Goal: Task Accomplishment & Management: Manage account settings

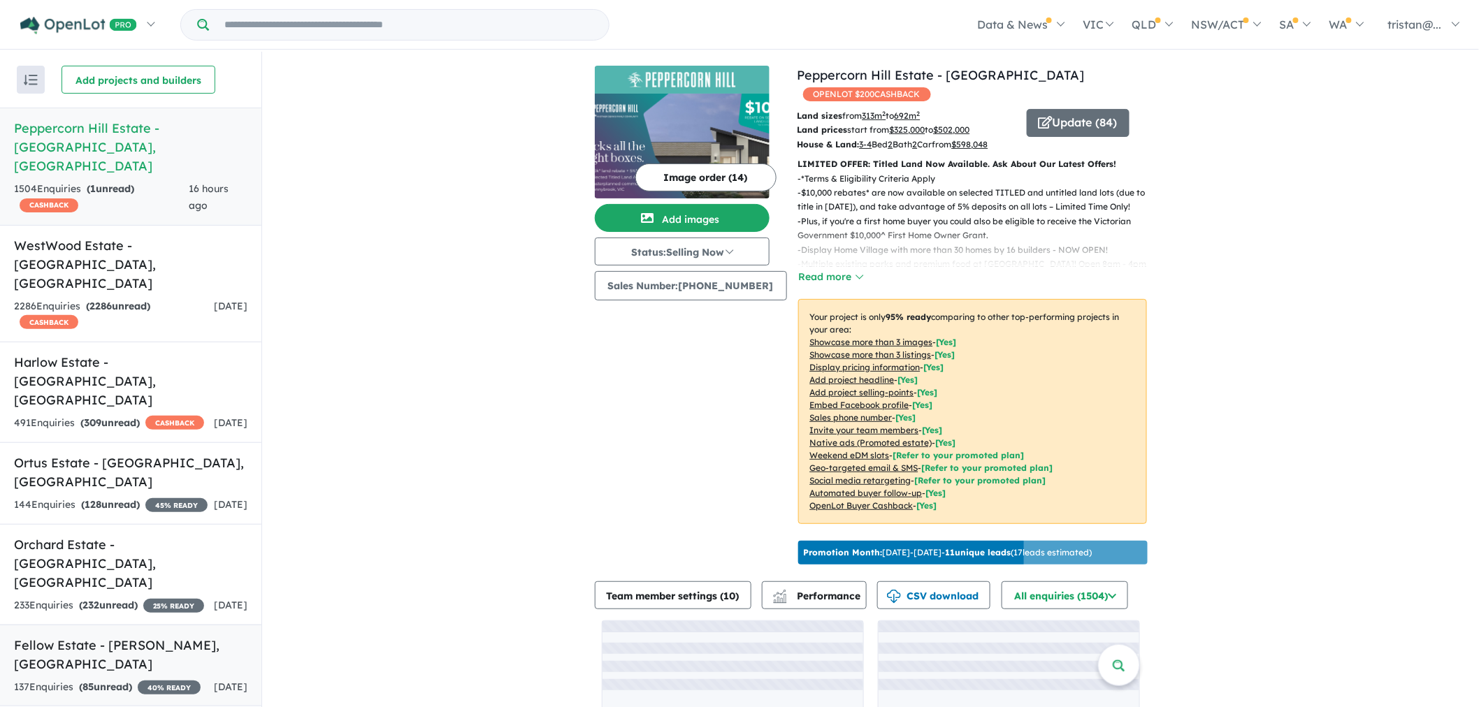
click at [85, 636] on h5 "Fellow Estate - [GEOGRAPHIC_DATA][PERSON_NAME][GEOGRAPHIC_DATA]" at bounding box center [130, 655] width 233 height 38
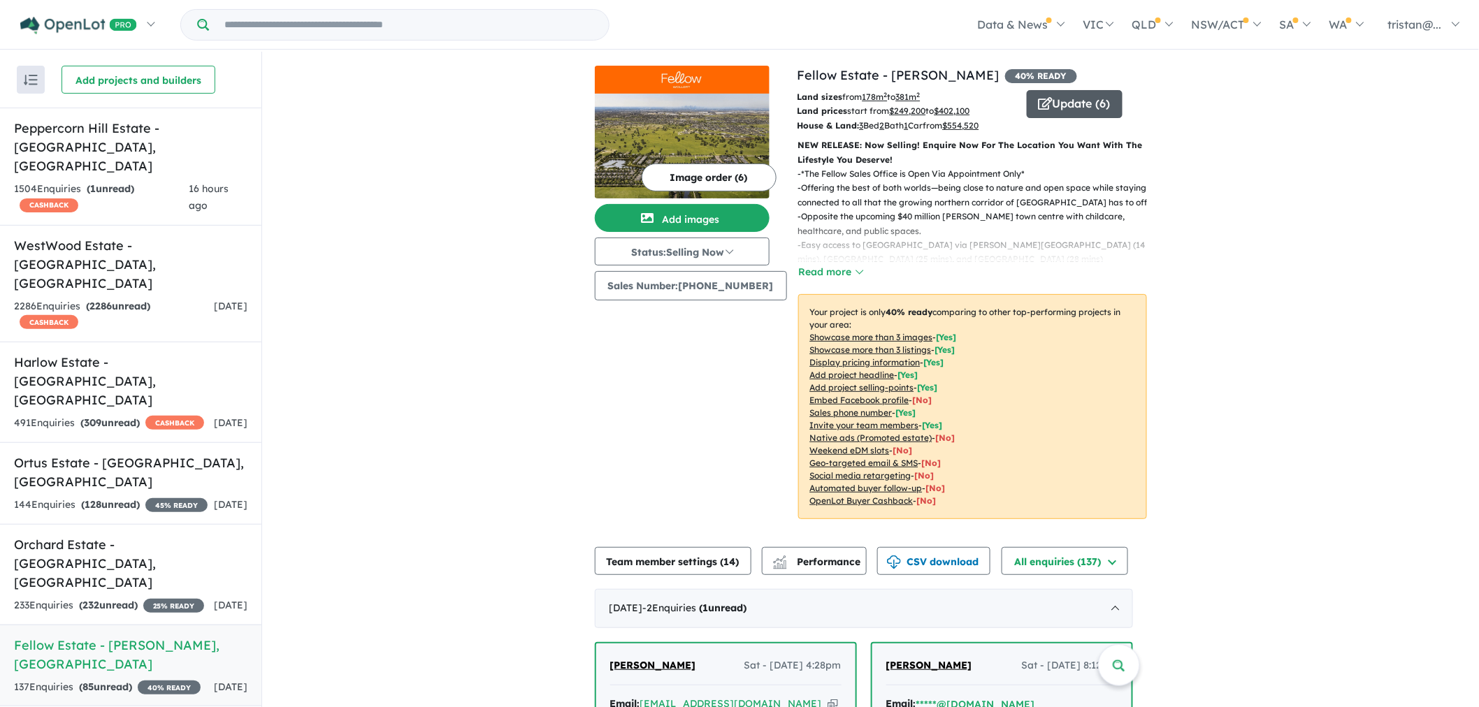
click at [1067, 96] on button "Update ( 6 )" at bounding box center [1074, 104] width 96 height 28
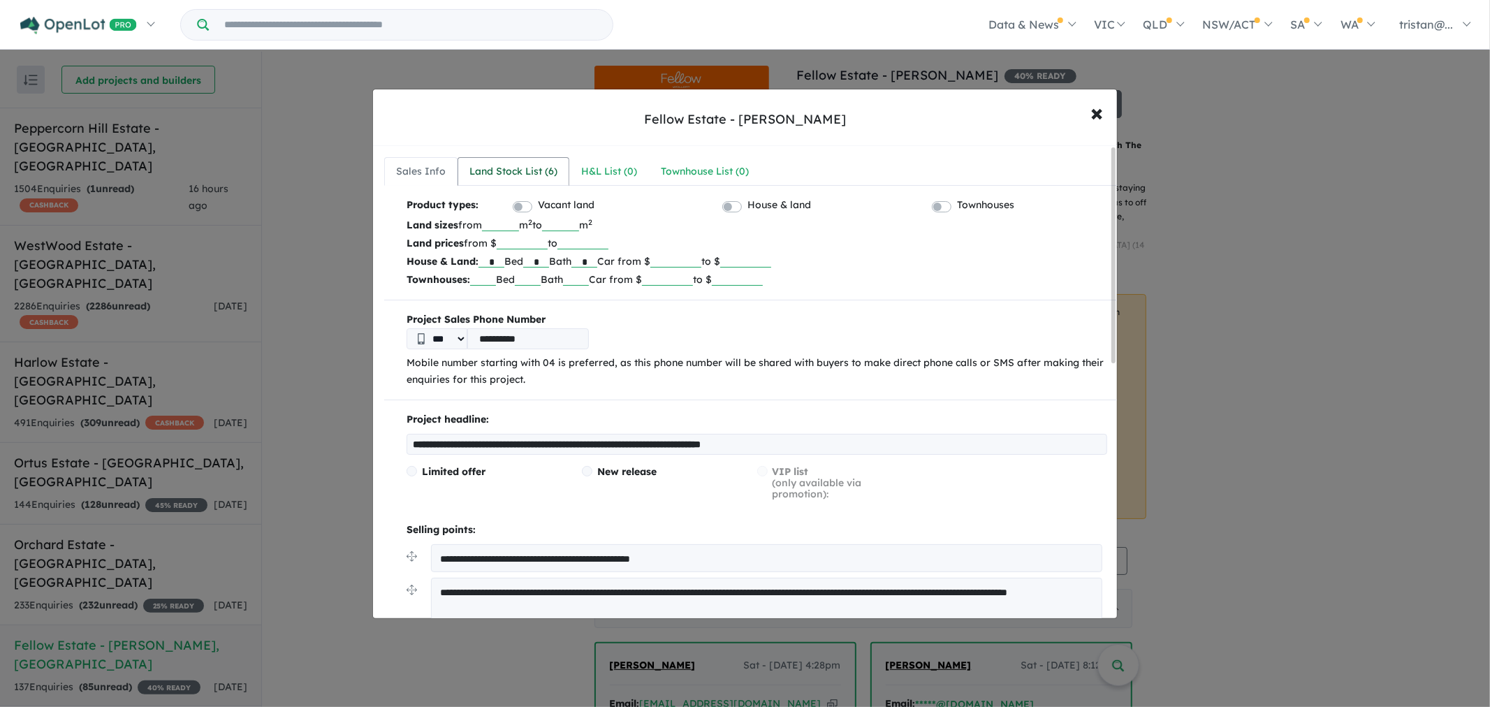
click at [483, 161] on link "Land Stock List ( 6 )" at bounding box center [514, 171] width 112 height 29
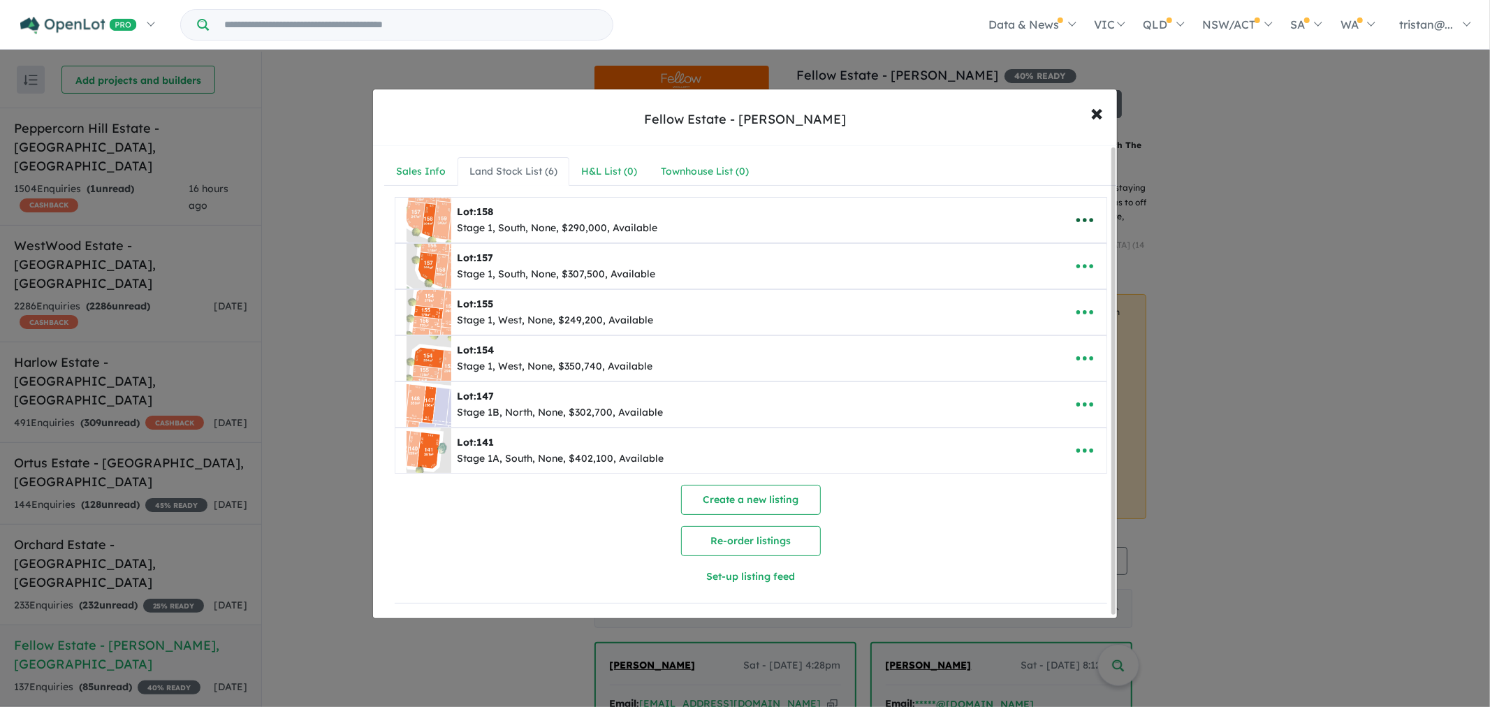
click at [1075, 224] on icon "button" at bounding box center [1085, 220] width 21 height 21
click at [1052, 283] on link "Remove" at bounding box center [1054, 286] width 103 height 32
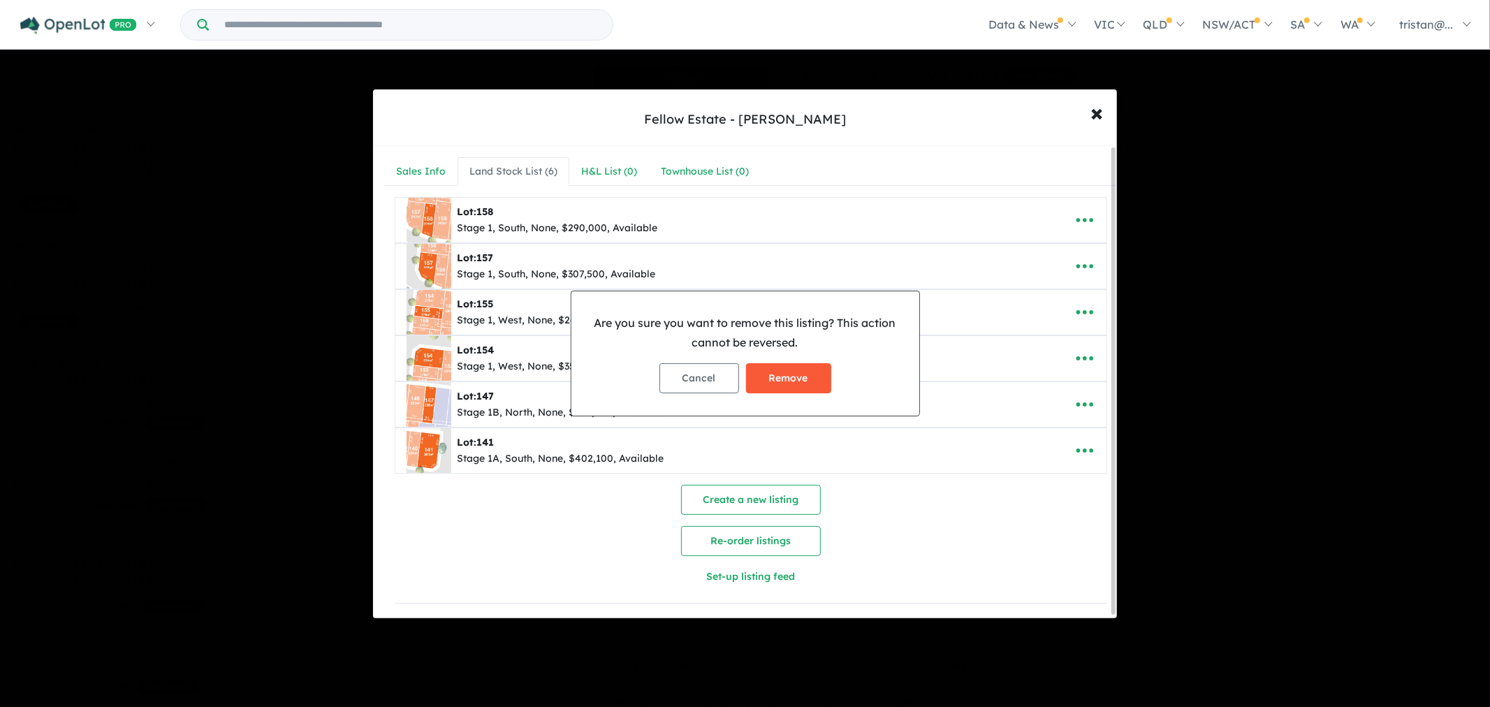
click at [793, 375] on button "Remove" at bounding box center [788, 378] width 85 height 30
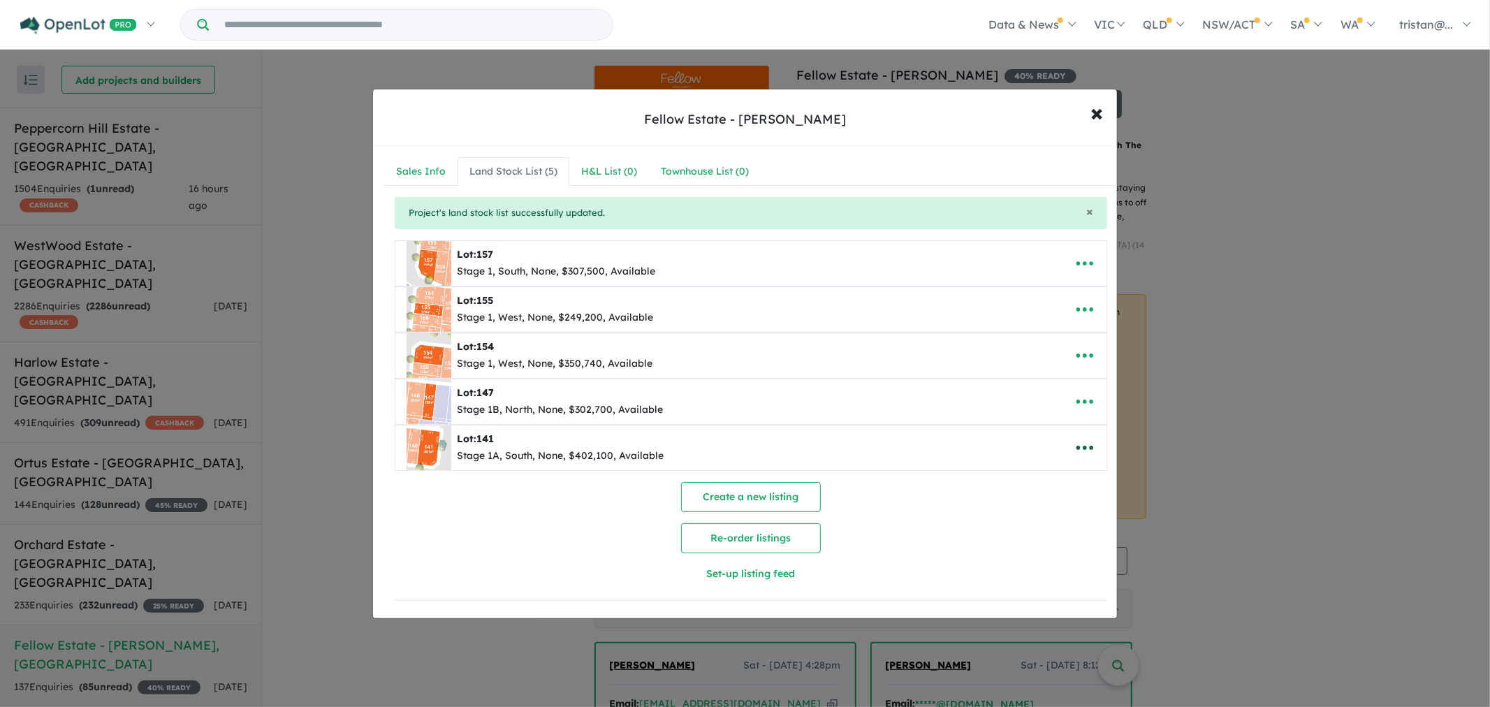
drag, startPoint x: 1078, startPoint y: 449, endPoint x: 1083, endPoint y: 454, distance: 7.4
click at [1078, 449] on icon "button" at bounding box center [1085, 448] width 17 height 4
click at [1042, 505] on link "Remove" at bounding box center [1054, 514] width 103 height 32
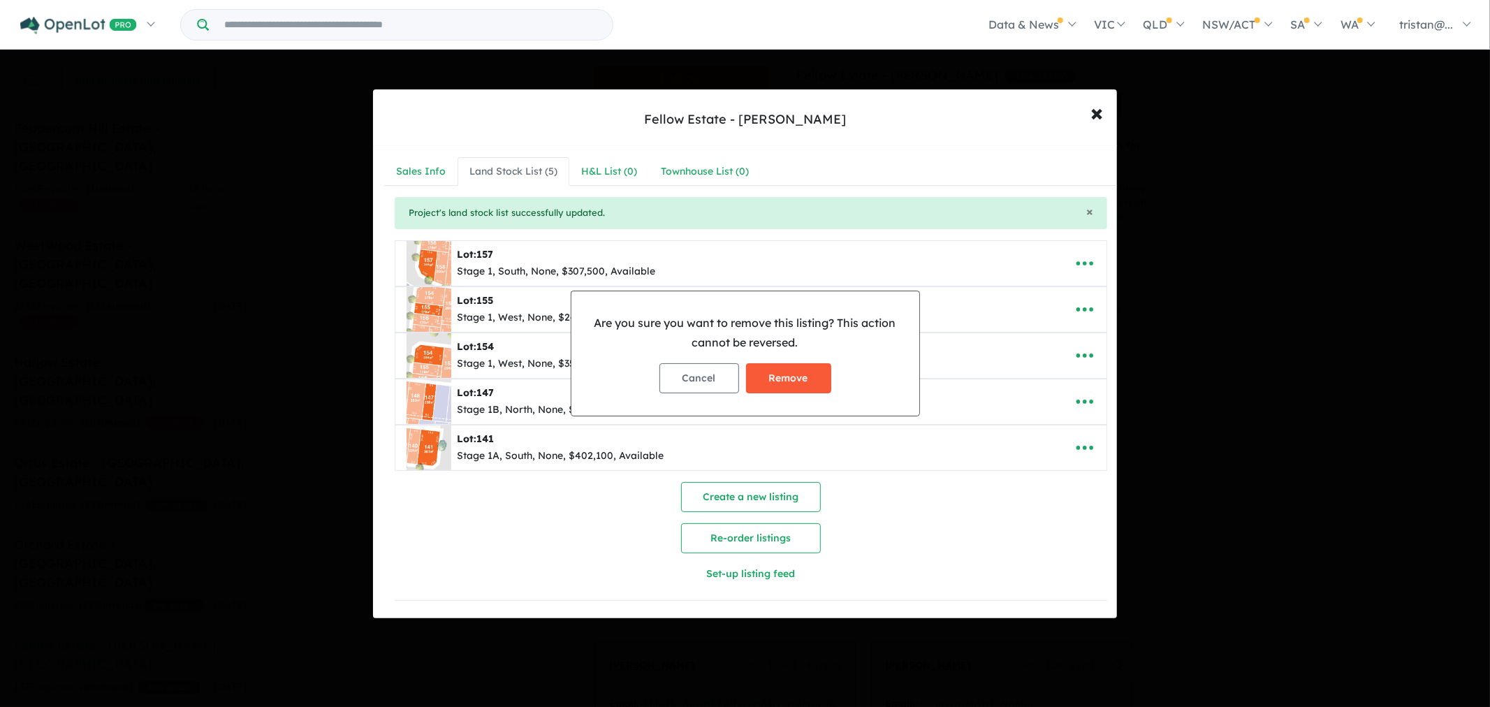
click at [811, 375] on button "Remove" at bounding box center [788, 378] width 85 height 30
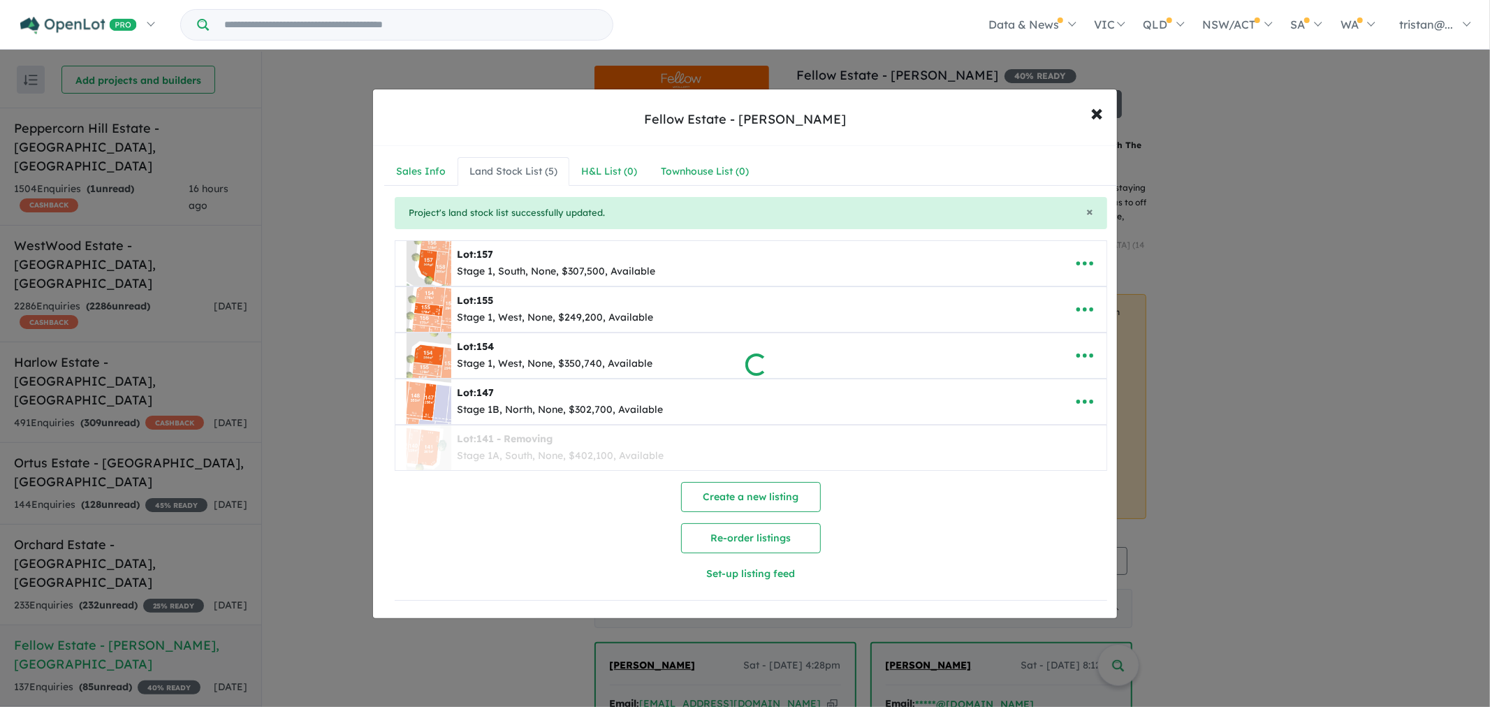
click at [1078, 410] on div at bounding box center [745, 353] width 1490 height 707
click at [1077, 404] on icon "button" at bounding box center [1085, 401] width 21 height 21
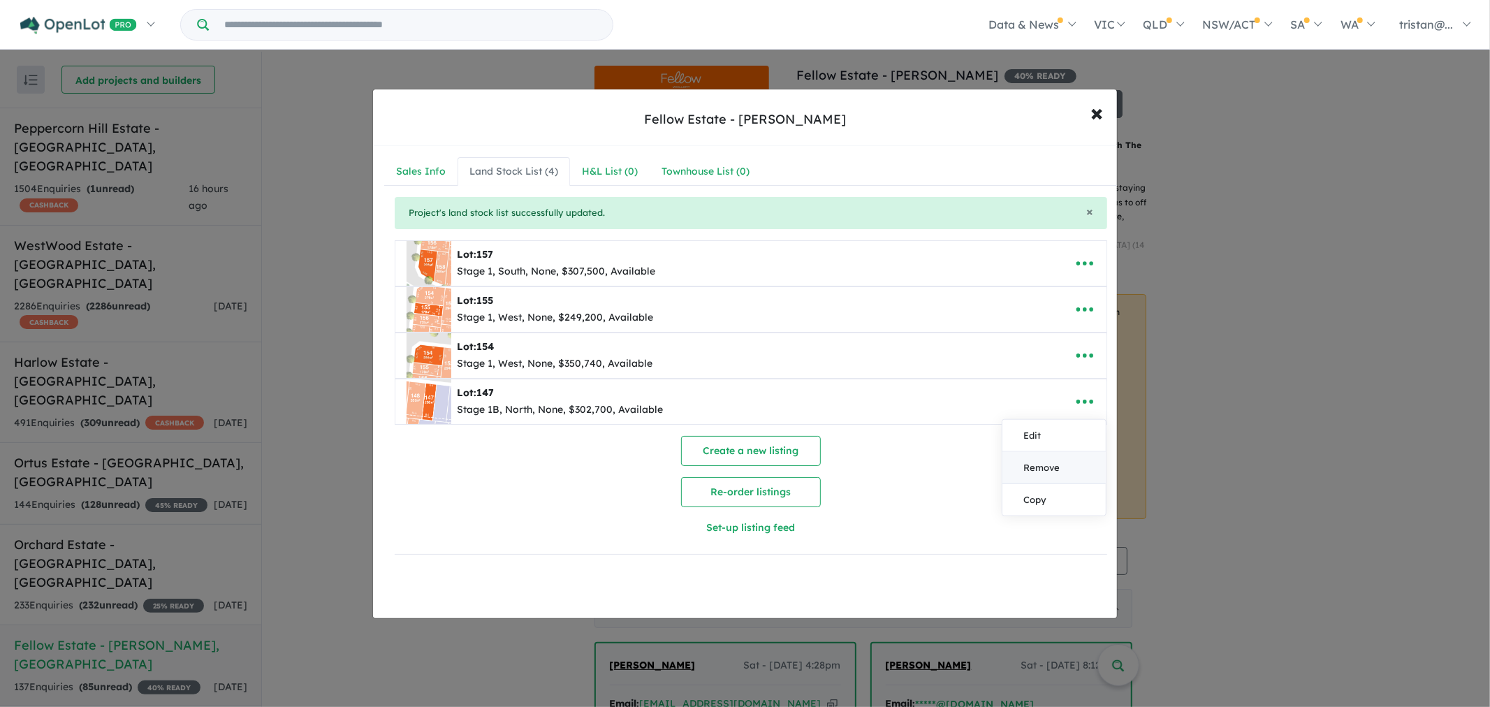
click at [1034, 464] on link "Remove" at bounding box center [1054, 468] width 103 height 32
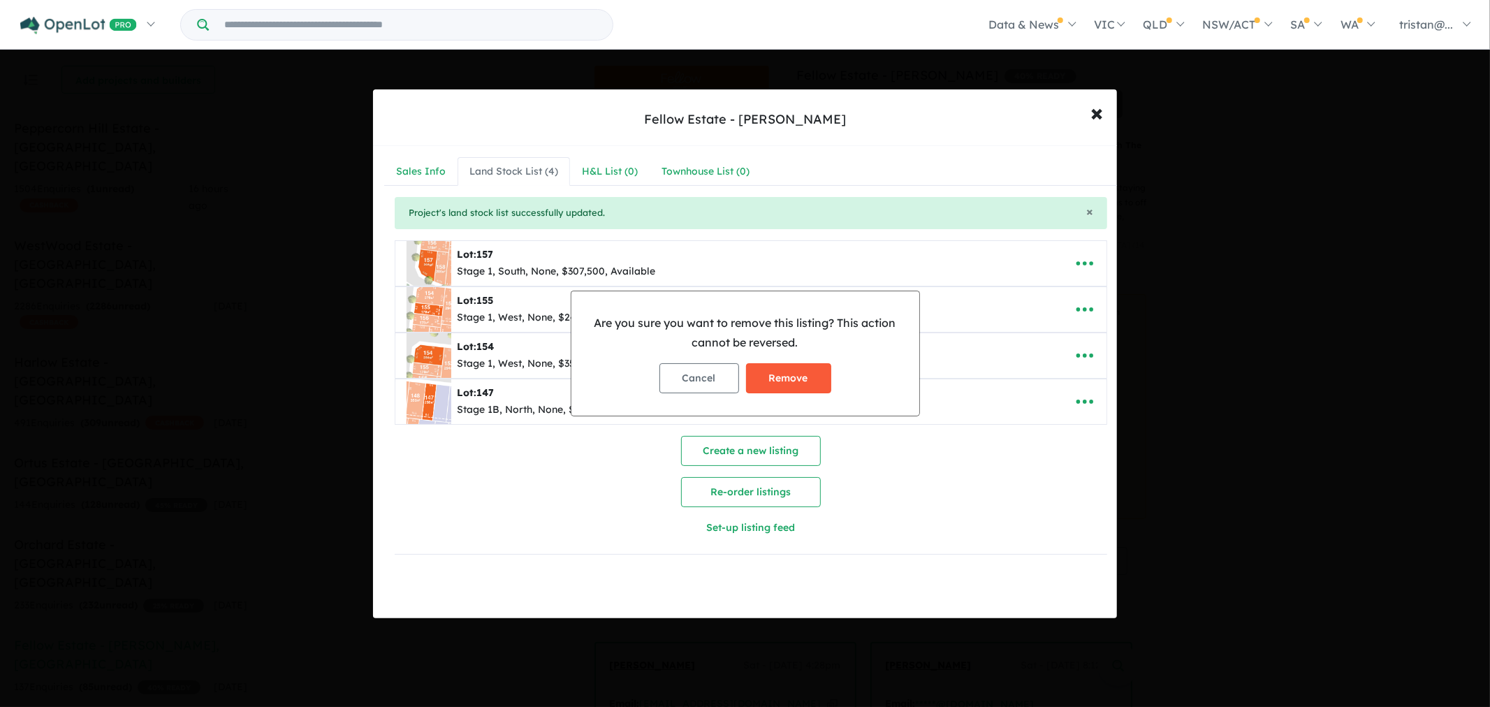
click at [784, 378] on button "Remove" at bounding box center [788, 378] width 85 height 30
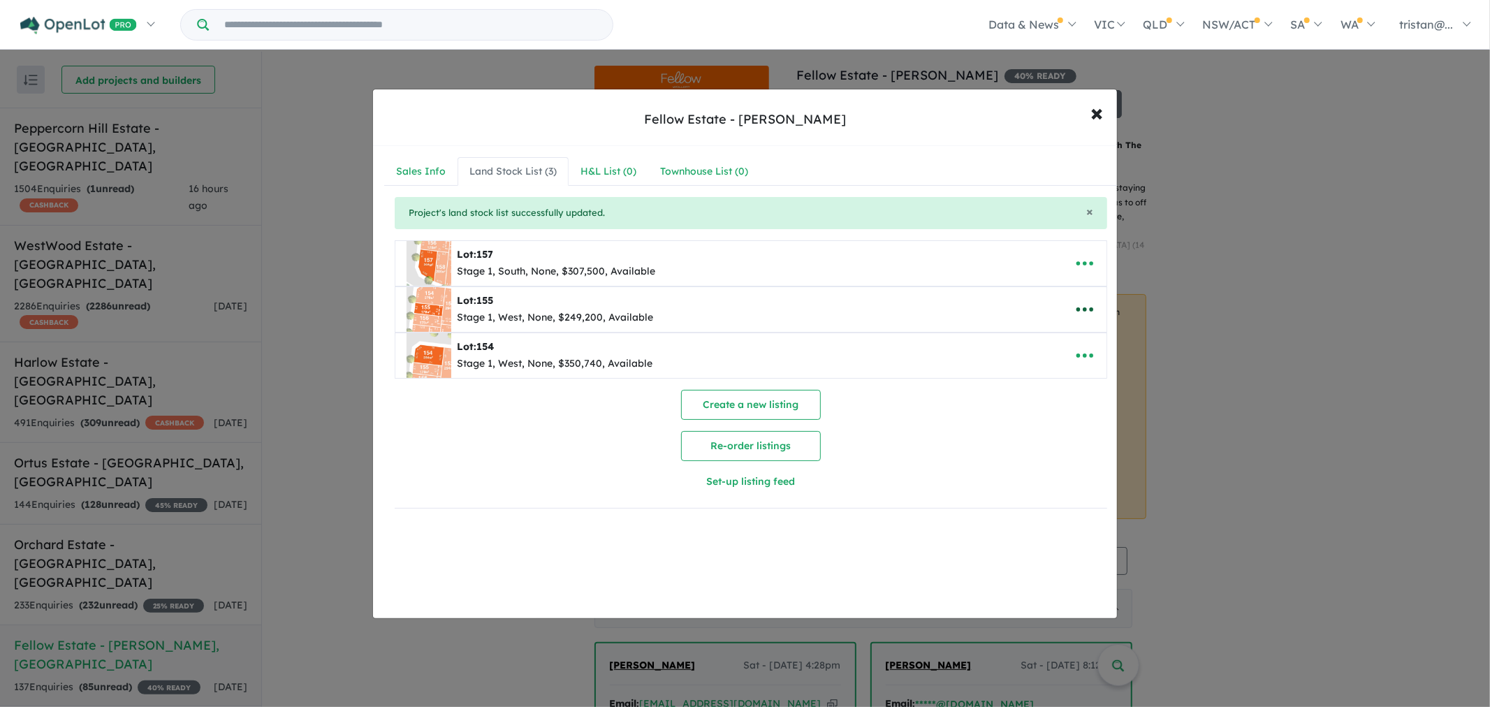
click at [1075, 305] on icon "button" at bounding box center [1085, 309] width 21 height 21
click at [1045, 375] on link "Remove" at bounding box center [1054, 376] width 103 height 32
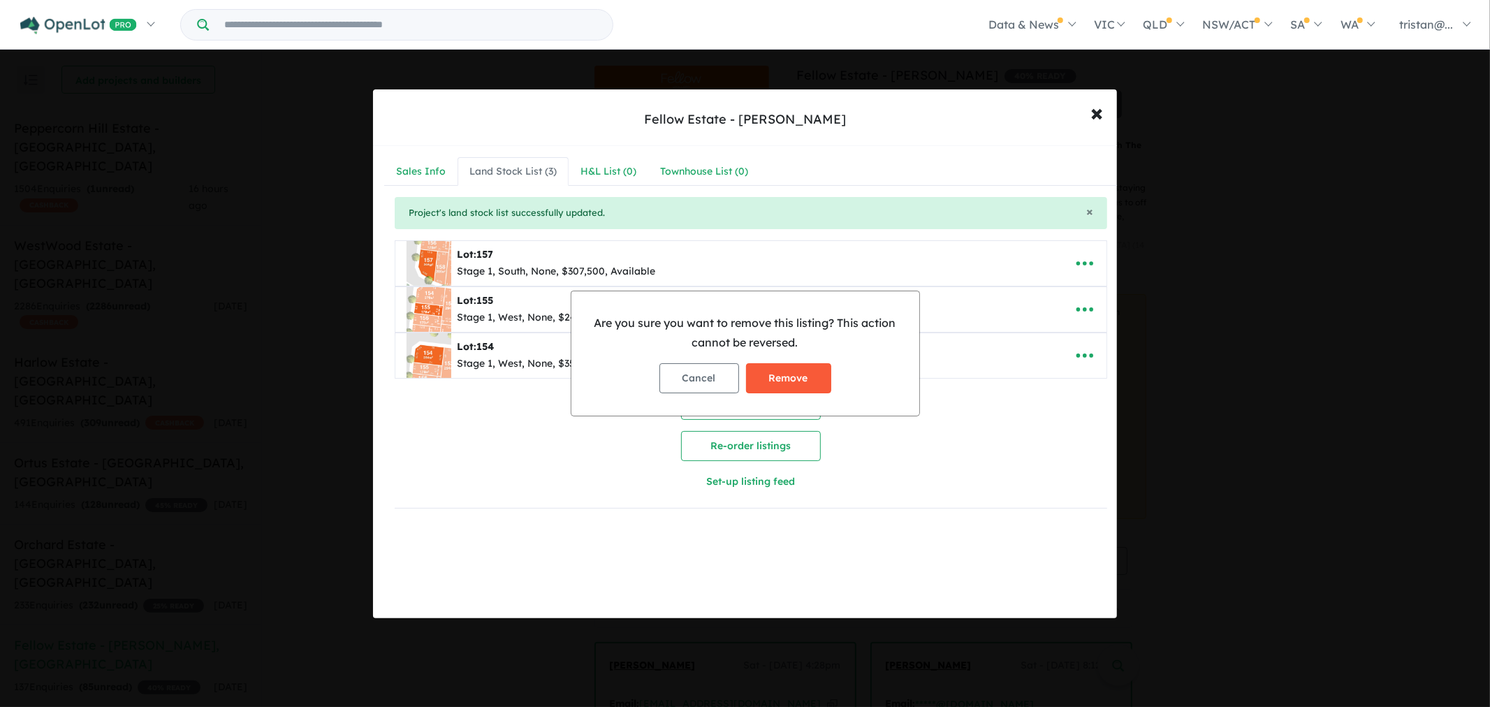
click at [777, 373] on button "Remove" at bounding box center [788, 378] width 85 height 30
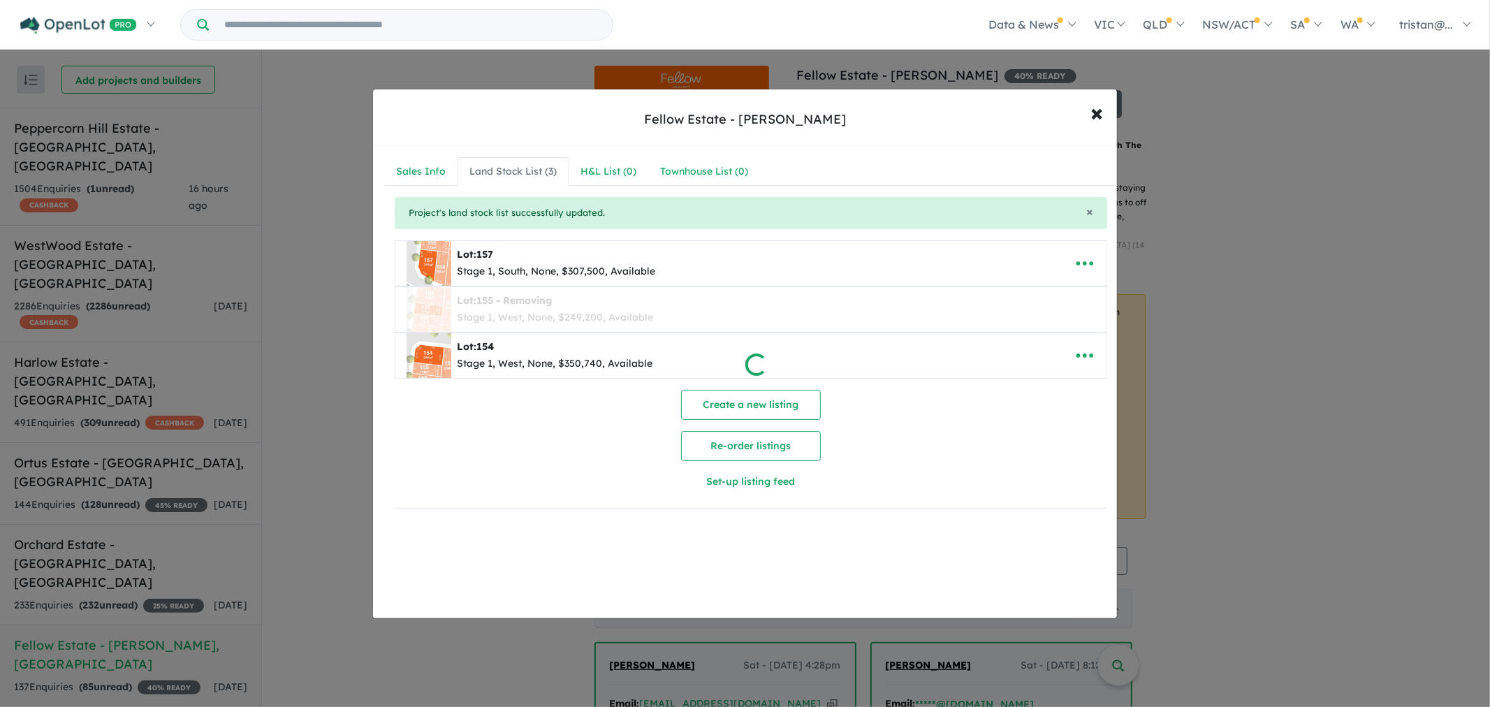
click at [1089, 266] on div at bounding box center [745, 353] width 1490 height 707
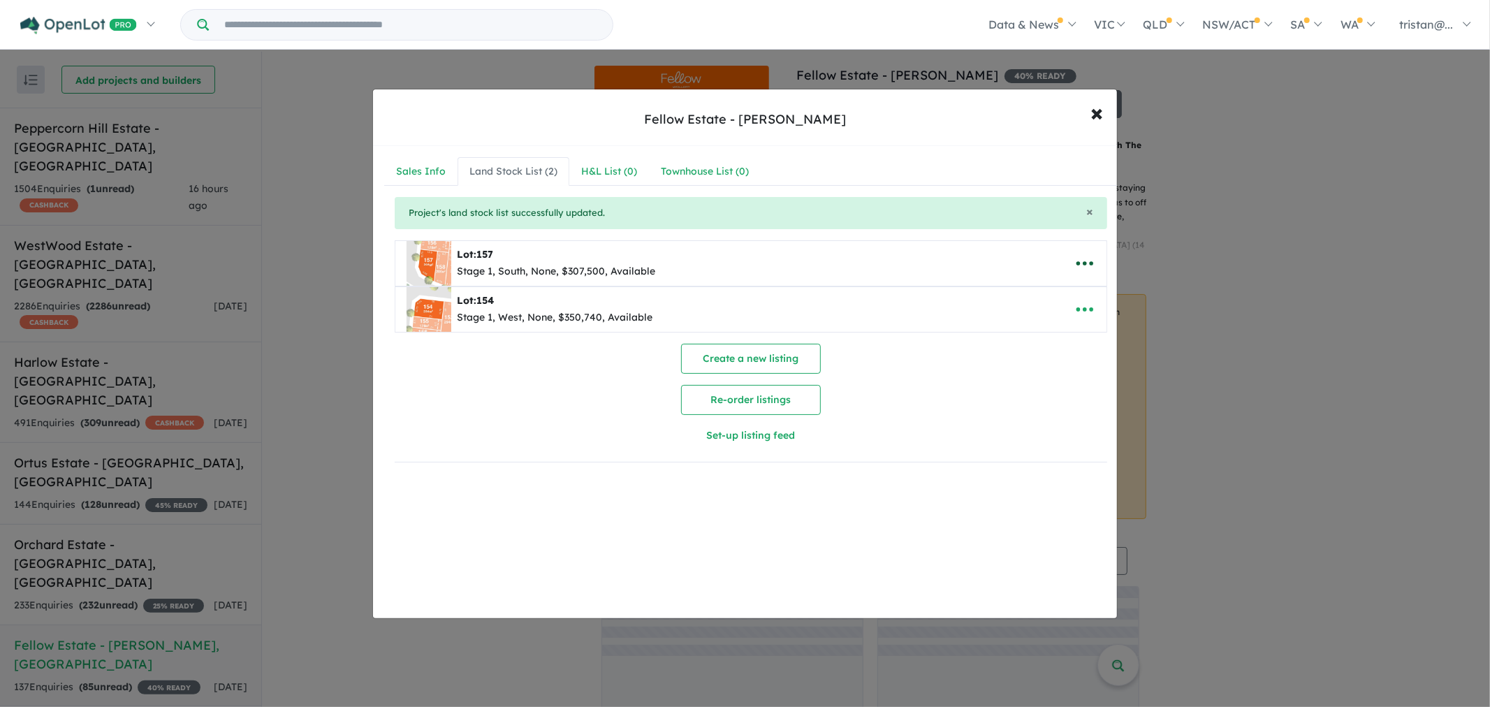
click at [1081, 262] on icon "button" at bounding box center [1085, 263] width 17 height 4
click at [1025, 327] on link "Remove" at bounding box center [1054, 330] width 103 height 32
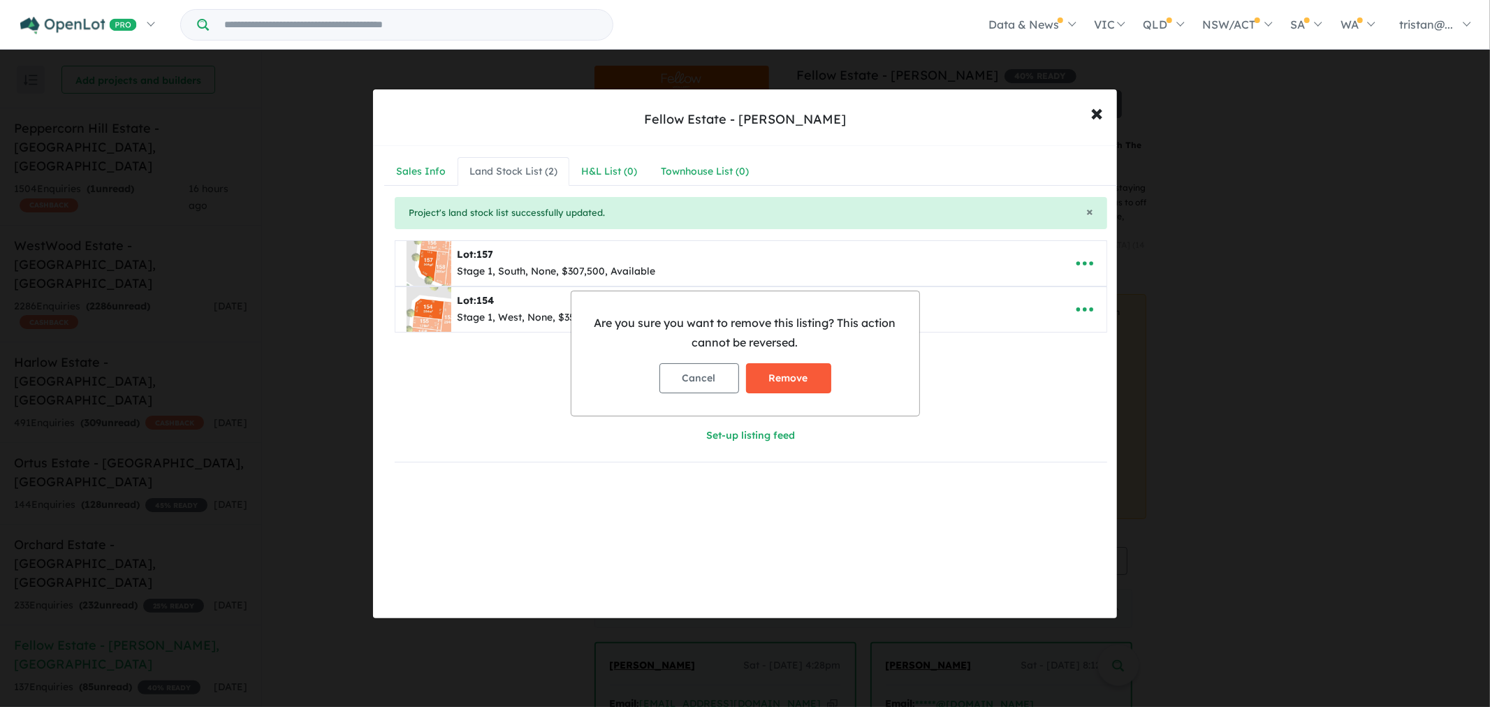
click at [774, 379] on button "Remove" at bounding box center [788, 378] width 85 height 30
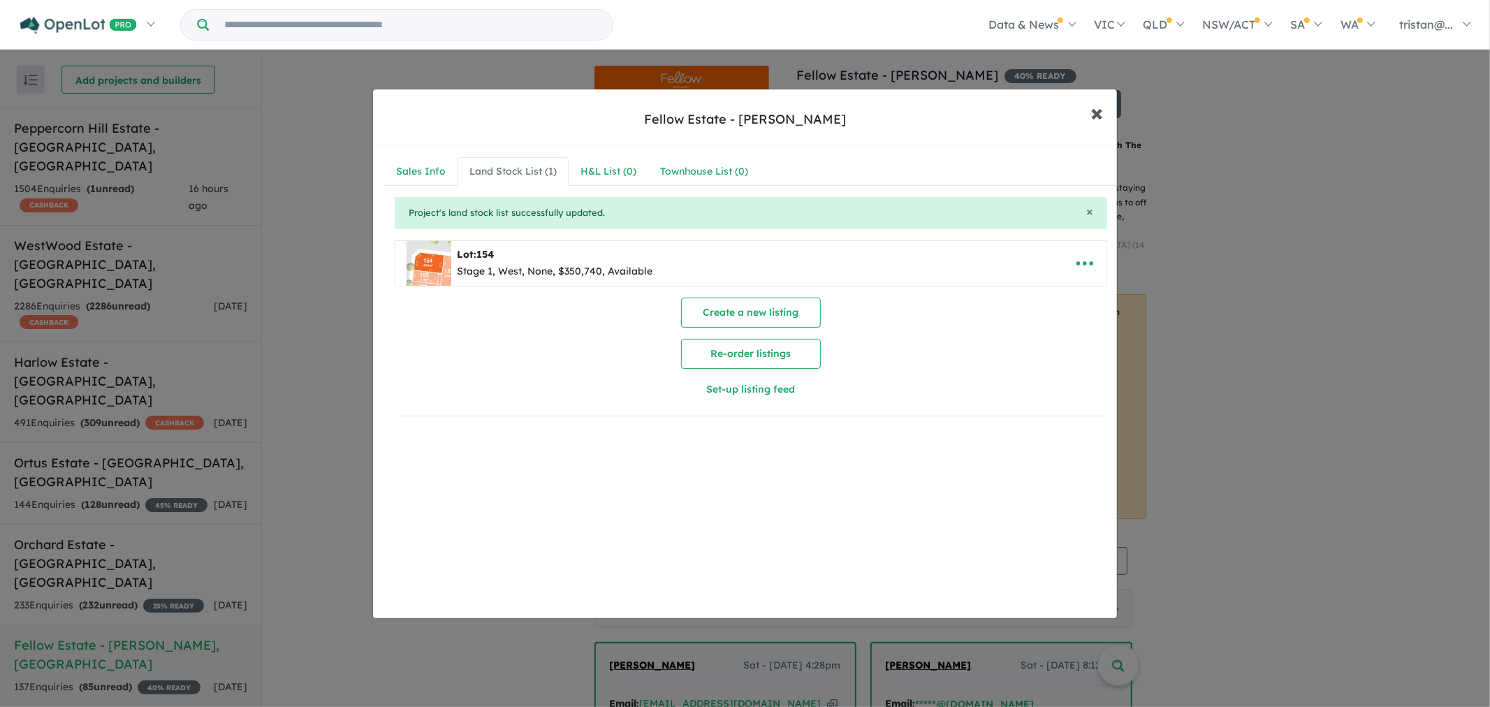
click at [1109, 114] on button "× Close" at bounding box center [1097, 113] width 41 height 38
